Goal: Task Accomplishment & Management: Complete application form

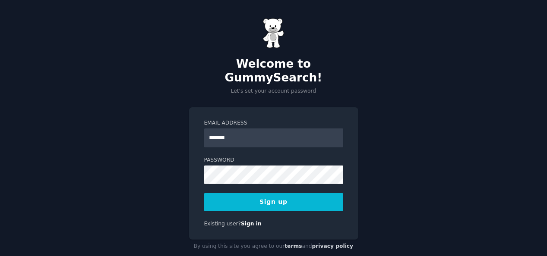
type input "**********"
click at [157, 160] on div "**********" at bounding box center [273, 136] width 547 height 272
click at [232, 193] on button "Sign up" at bounding box center [273, 202] width 139 height 18
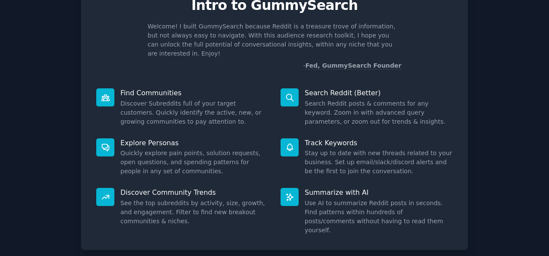
scroll to position [81, 0]
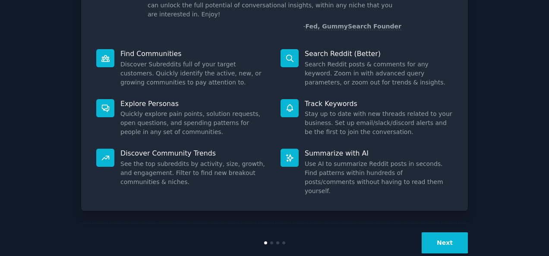
click at [442, 233] on button "Next" at bounding box center [445, 243] width 46 height 21
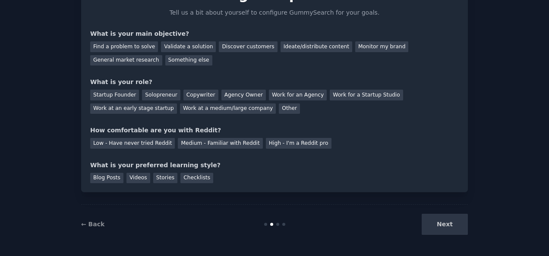
scroll to position [52, 0]
click at [441, 218] on div "Next" at bounding box center [403, 224] width 129 height 21
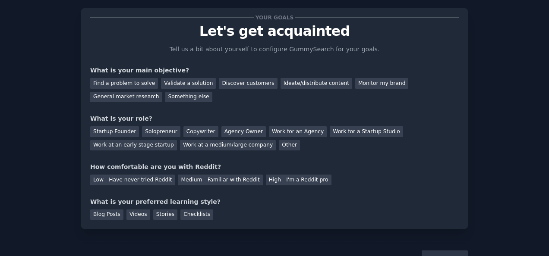
scroll to position [15, 0]
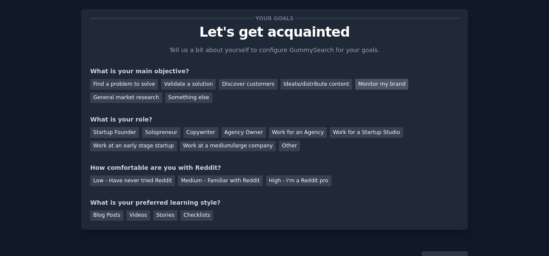
click at [355, 81] on div "Monitor my brand" at bounding box center [381, 84] width 53 height 11
click at [162, 93] on div "General market research" at bounding box center [126, 98] width 72 height 11
click at [355, 85] on div "Monitor my brand" at bounding box center [381, 84] width 53 height 11
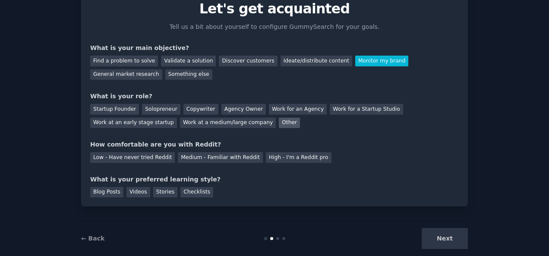
click at [279, 123] on div "Other" at bounding box center [289, 123] width 21 height 11
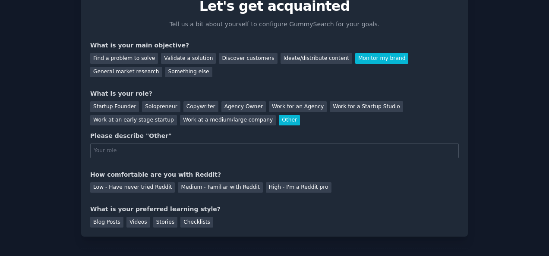
scroll to position [41, 0]
click at [180, 123] on div "Work at a medium/large company" at bounding box center [228, 120] width 96 height 11
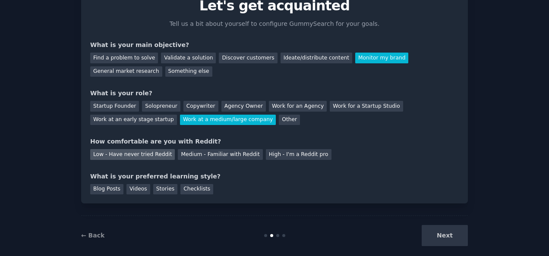
click at [162, 154] on div "Low - Have never tried Reddit" at bounding box center [132, 154] width 85 height 11
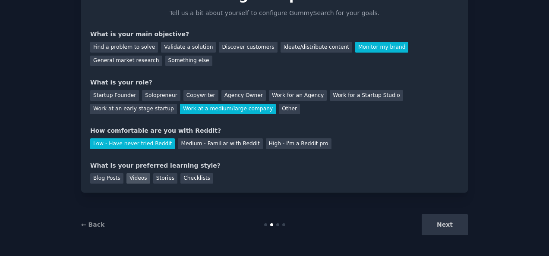
click at [137, 179] on div "Videos" at bounding box center [138, 178] width 24 height 11
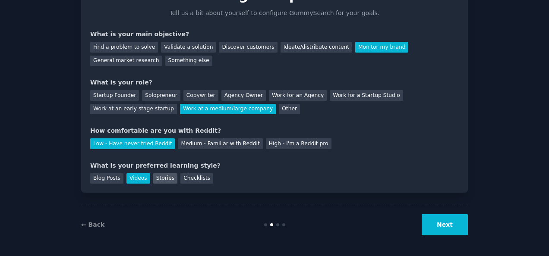
click at [158, 178] on div "Stories" at bounding box center [165, 178] width 24 height 11
click at [110, 179] on div "Blog Posts" at bounding box center [106, 178] width 33 height 11
click at [129, 179] on div "Videos" at bounding box center [138, 178] width 24 height 11
click at [444, 221] on button "Next" at bounding box center [445, 224] width 46 height 21
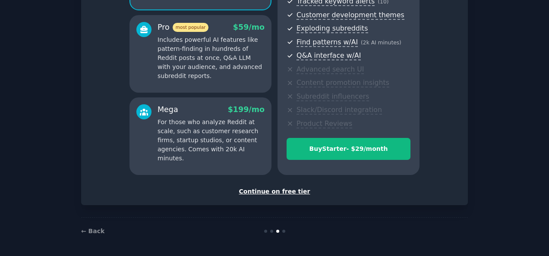
scroll to position [145, 0]
click at [280, 184] on div "Set up your account Choose your GummySearch flavor Enable 33% Annual Discount S…" at bounding box center [274, 42] width 368 height 308
click at [279, 191] on div "Continue on free tier" at bounding box center [274, 191] width 368 height 9
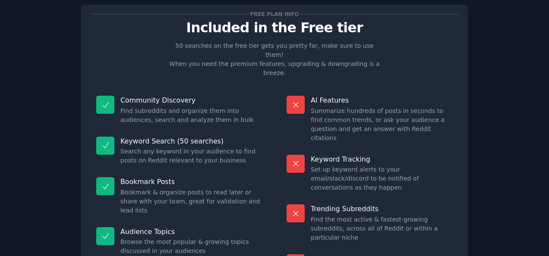
scroll to position [79, 0]
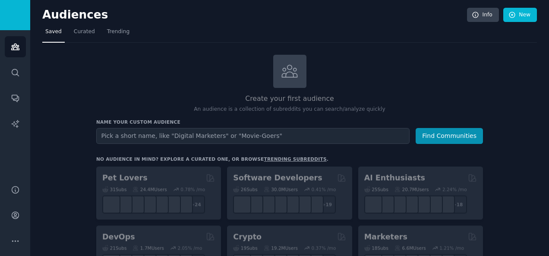
click at [349, 138] on input "text" at bounding box center [252, 136] width 313 height 16
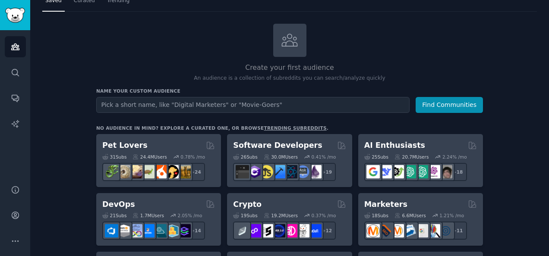
scroll to position [33, 0]
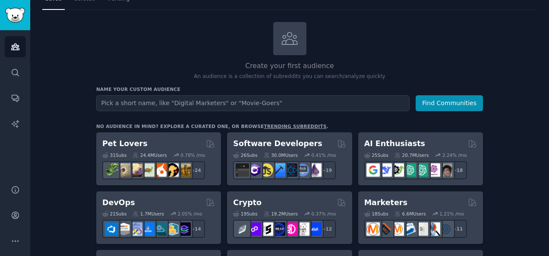
click at [276, 98] on input "text" at bounding box center [252, 103] width 313 height 16
type input "O"
click at [415, 95] on button "Find Communities" at bounding box center [448, 103] width 67 height 16
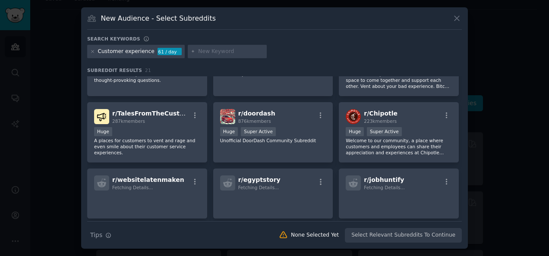
scroll to position [179, 0]
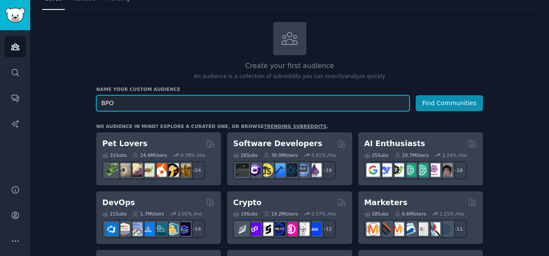
type input "BPO"
click at [415, 95] on button "Find Communities" at bounding box center [448, 103] width 67 height 16
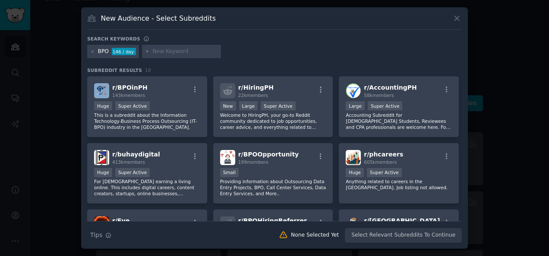
click at [448, 18] on div "New Audience - Select Subreddits" at bounding box center [274, 21] width 375 height 16
